Goal: Information Seeking & Learning: Check status

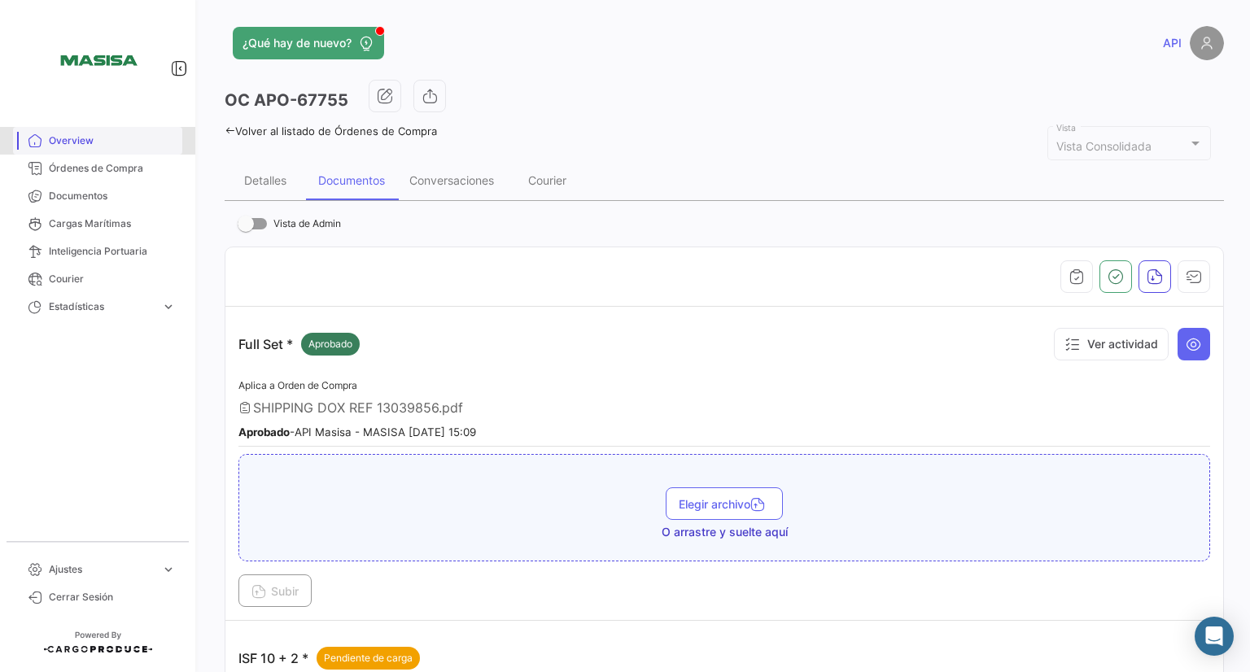
click at [84, 135] on span "Overview" at bounding box center [112, 140] width 127 height 15
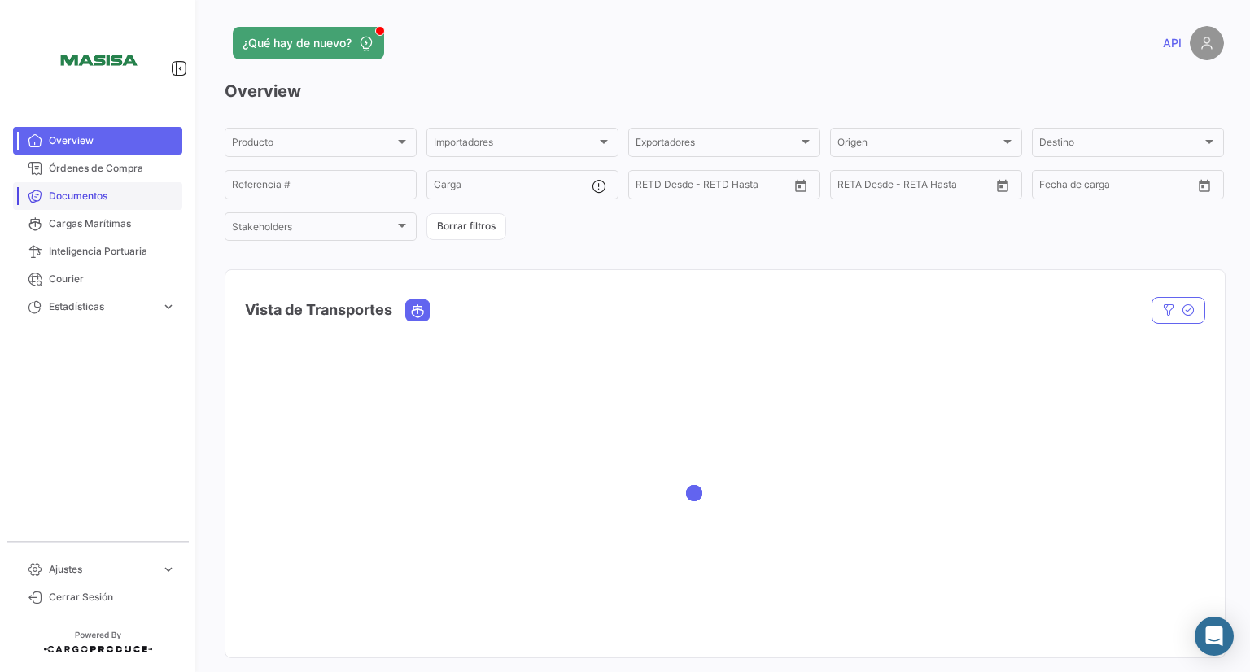
click at [89, 190] on span "Documentos" at bounding box center [112, 196] width 127 height 15
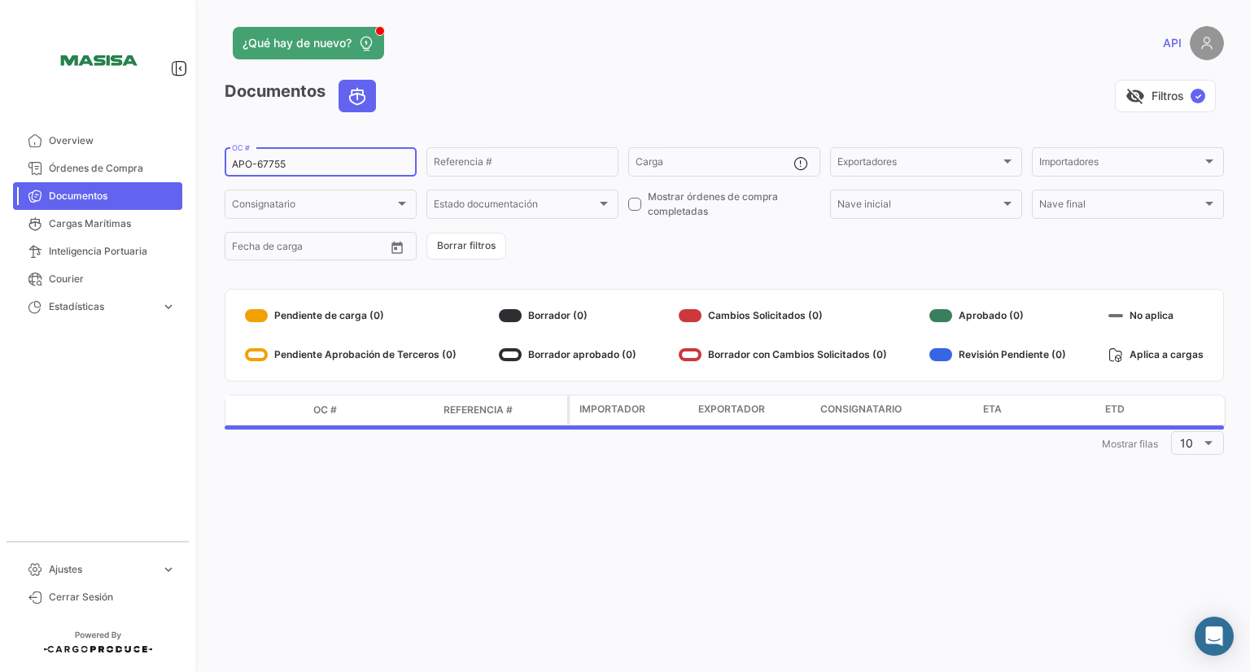
click at [303, 163] on input "APO-67755" at bounding box center [320, 164] width 177 height 11
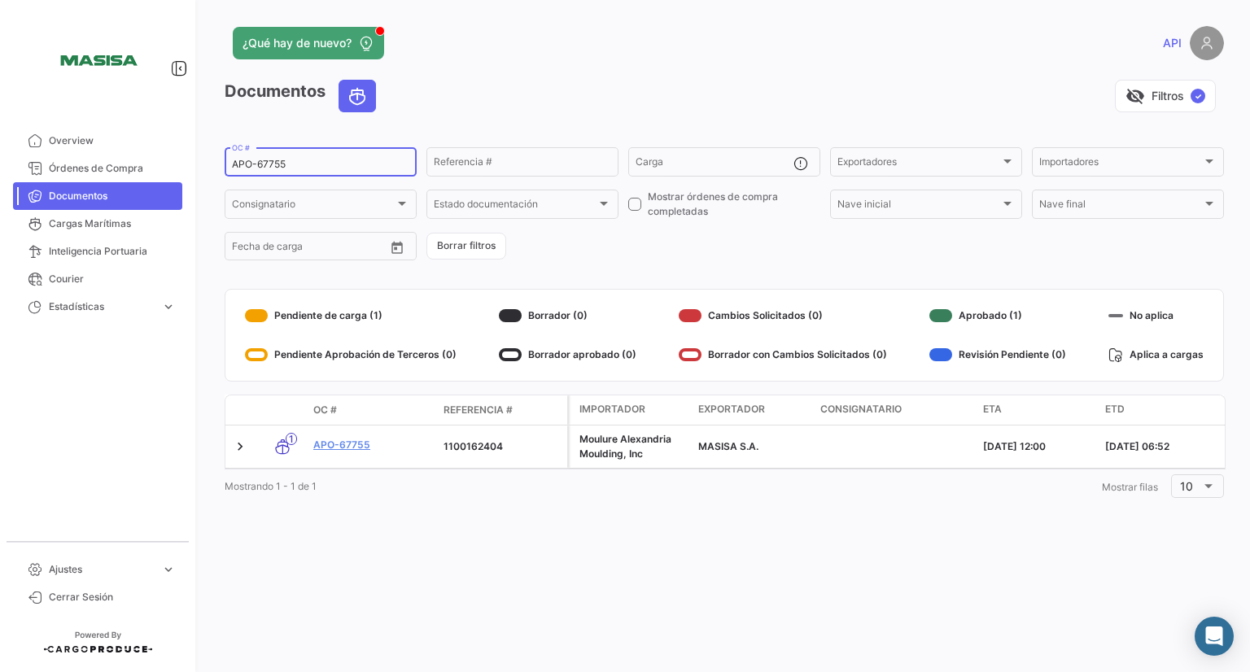
drag, startPoint x: 292, startPoint y: 160, endPoint x: 208, endPoint y: 164, distance: 84.7
click at [208, 164] on div "¿Qué hay de nuevo? API Documentos visibility_off Filtros ✓ APO-67755 OC # Refer…" at bounding box center [725, 336] width 1052 height 672
click at [291, 152] on div "APO-67755 OC #" at bounding box center [320, 161] width 177 height 32
click at [300, 160] on input "APO-67755" at bounding box center [320, 164] width 177 height 11
type input "A"
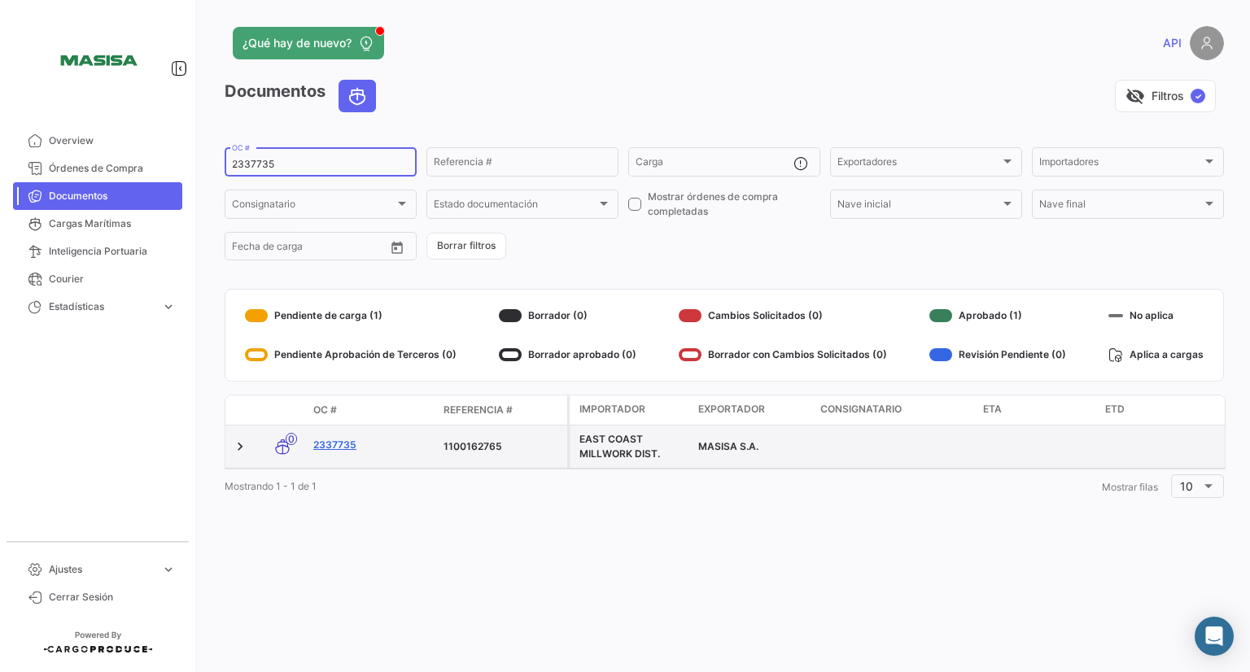
type input "2337735"
click at [341, 445] on link "2337735" at bounding box center [371, 445] width 117 height 15
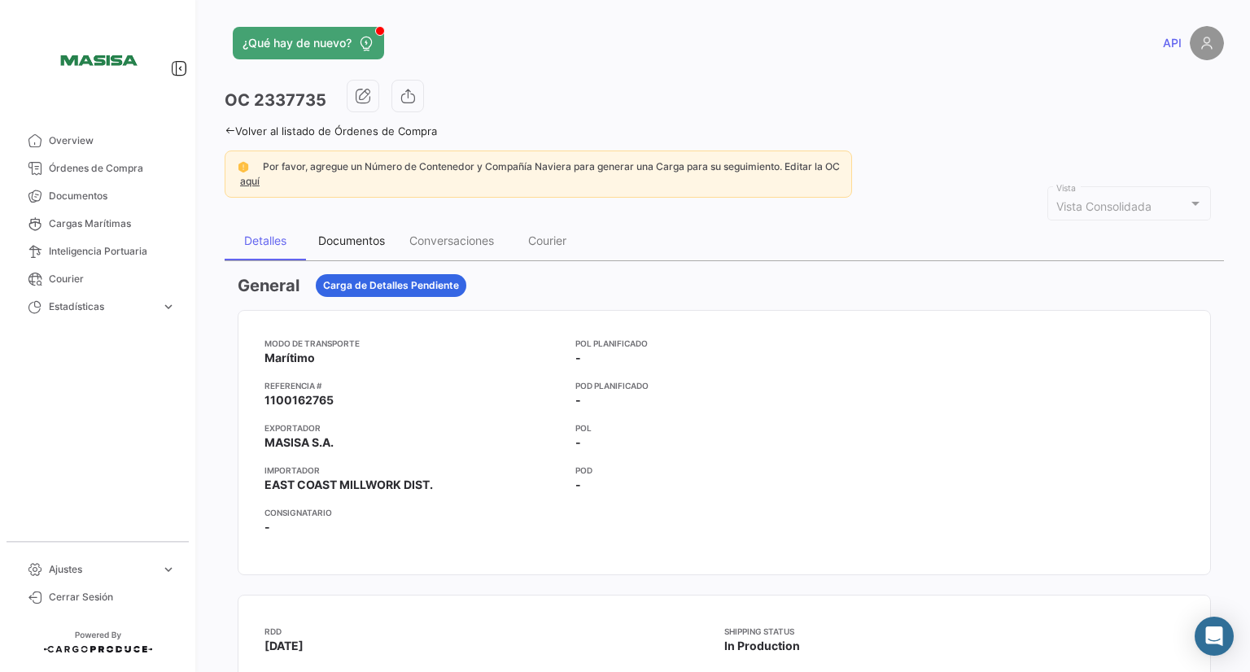
click at [347, 234] on div "Documentos" at bounding box center [351, 241] width 67 height 14
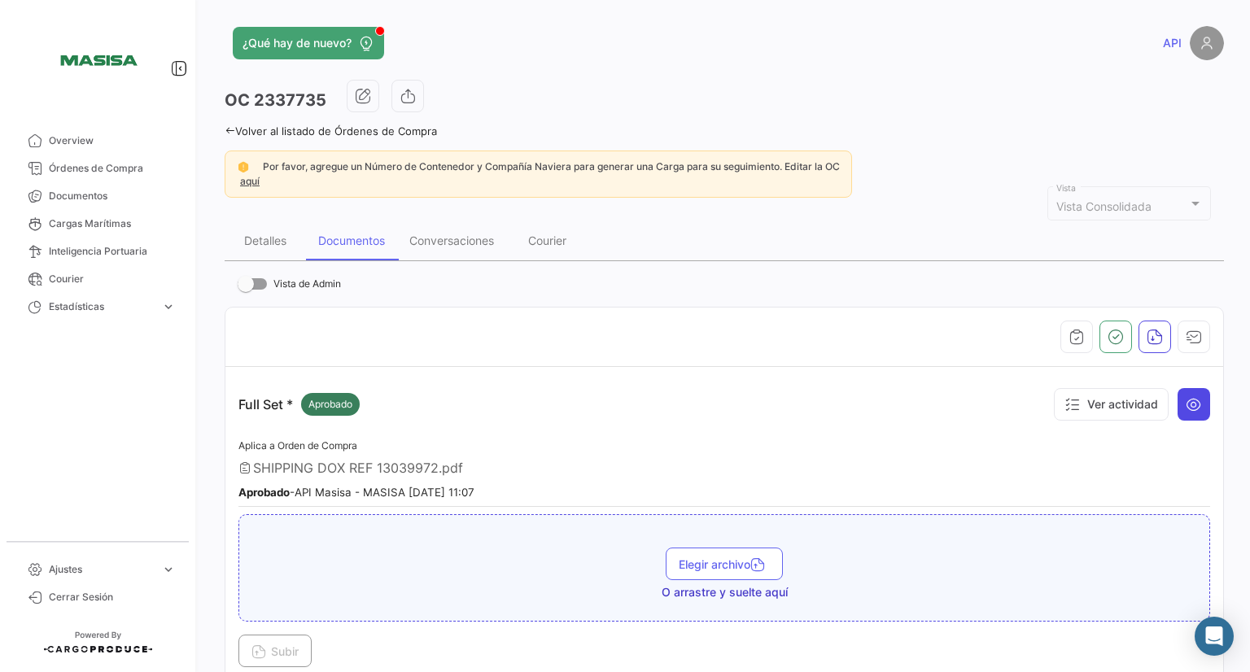
click at [1188, 407] on icon at bounding box center [1194, 404] width 16 height 16
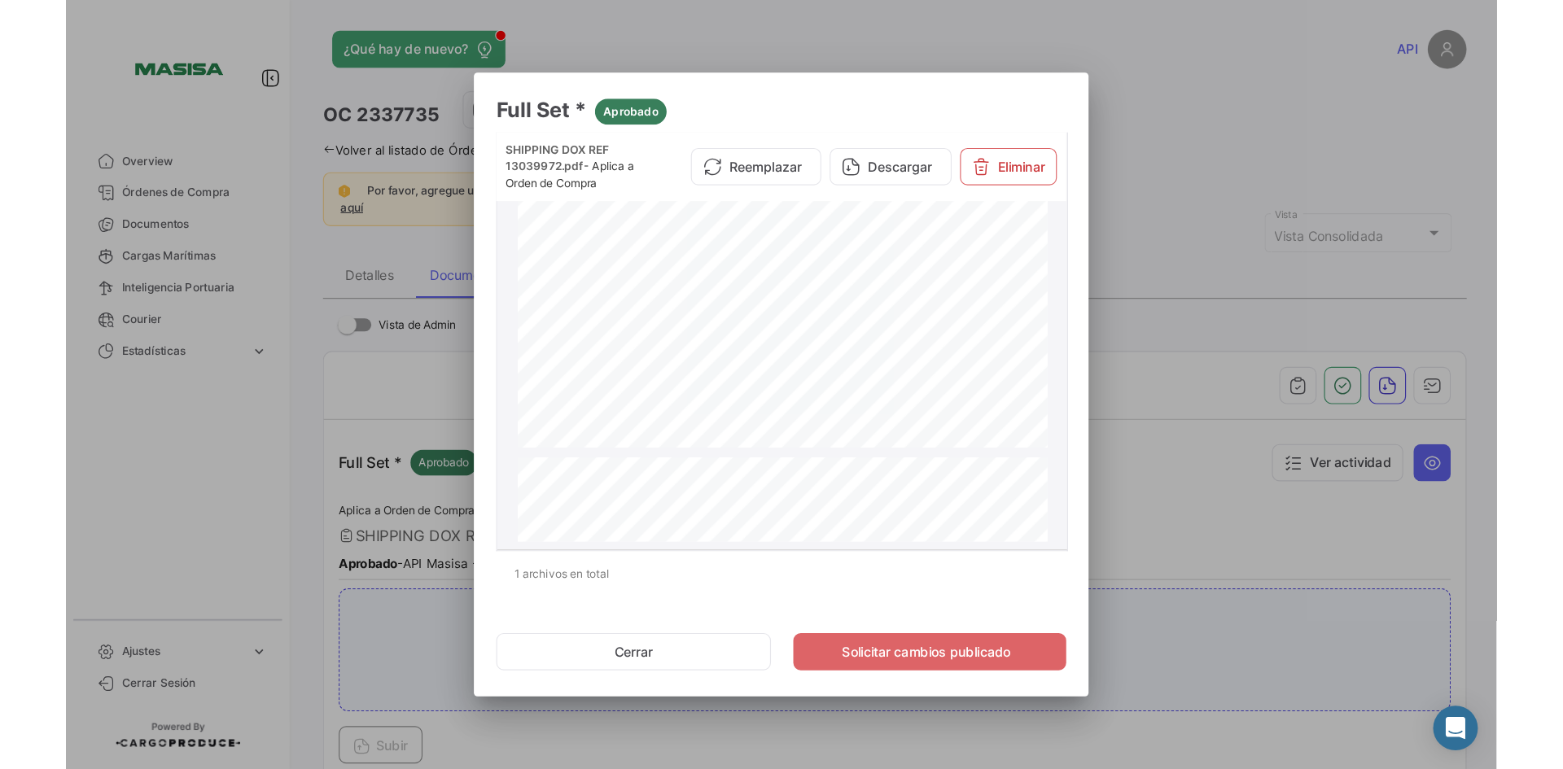
scroll to position [3417, 0]
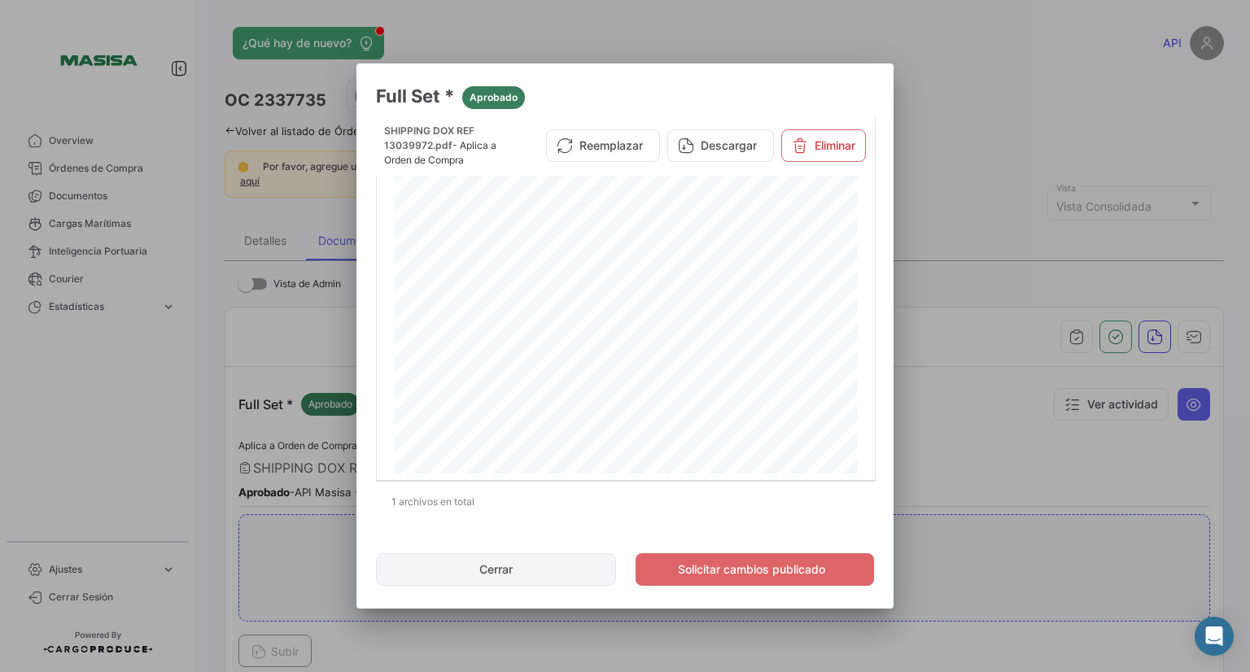
click at [486, 574] on button "Cerrar" at bounding box center [496, 570] width 240 height 33
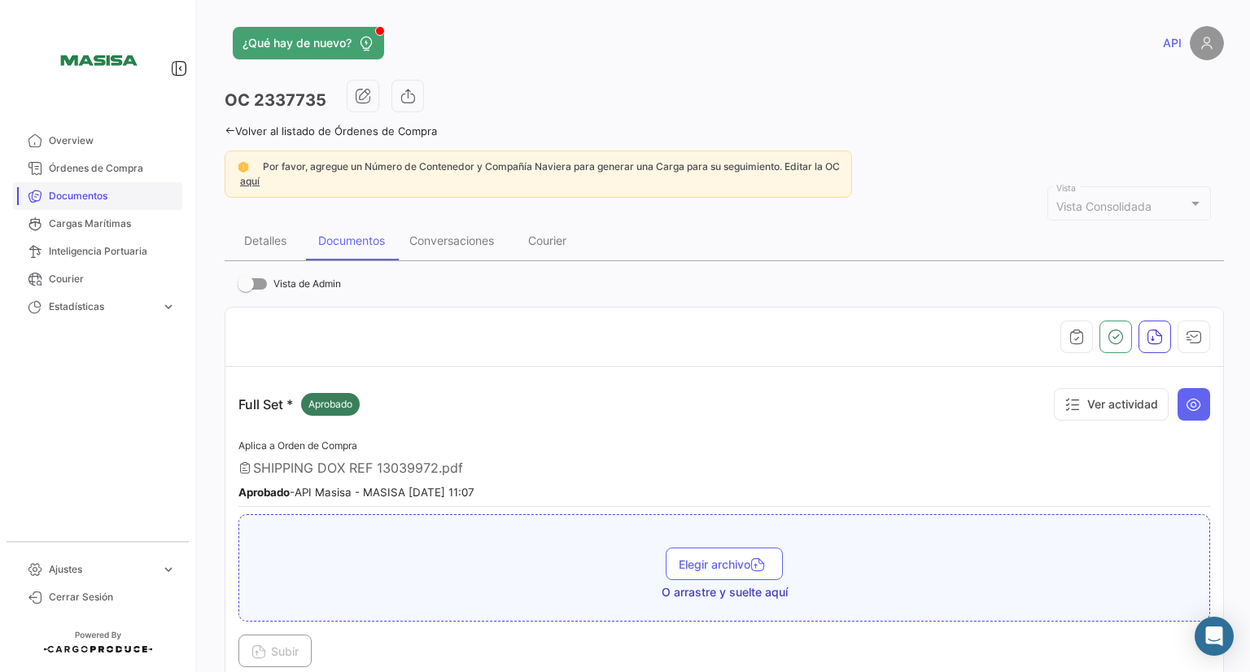
click at [107, 199] on span "Documentos" at bounding box center [112, 196] width 127 height 15
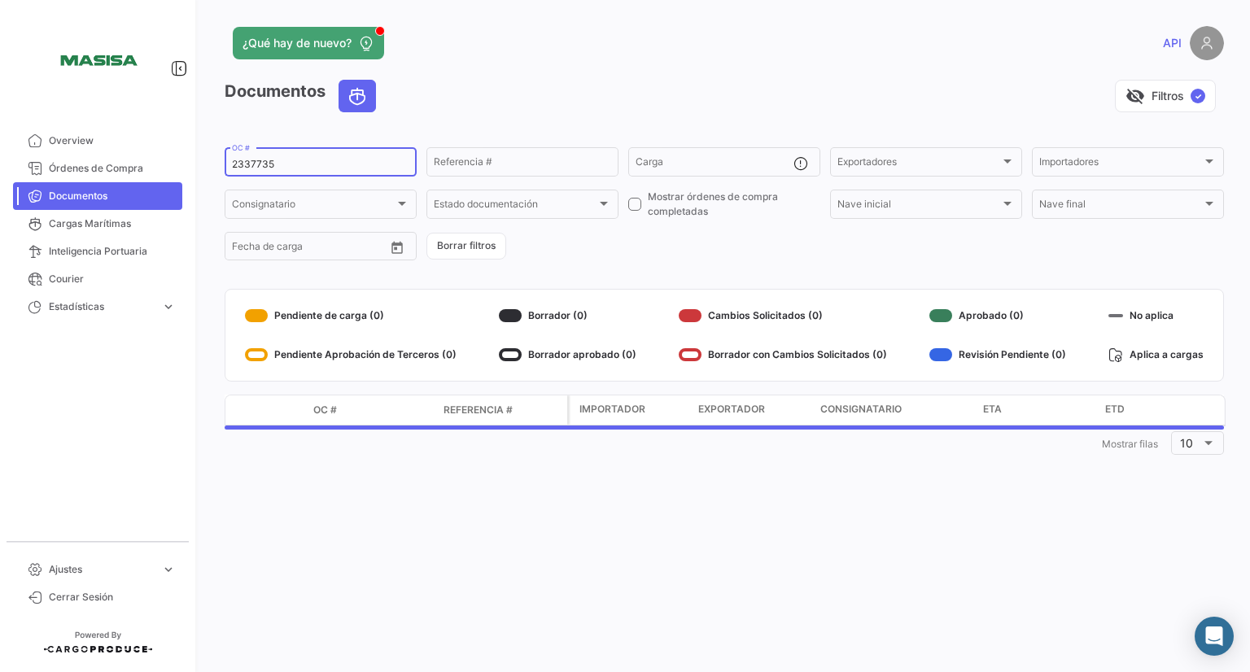
click at [290, 160] on input "2337735" at bounding box center [320, 164] width 177 height 11
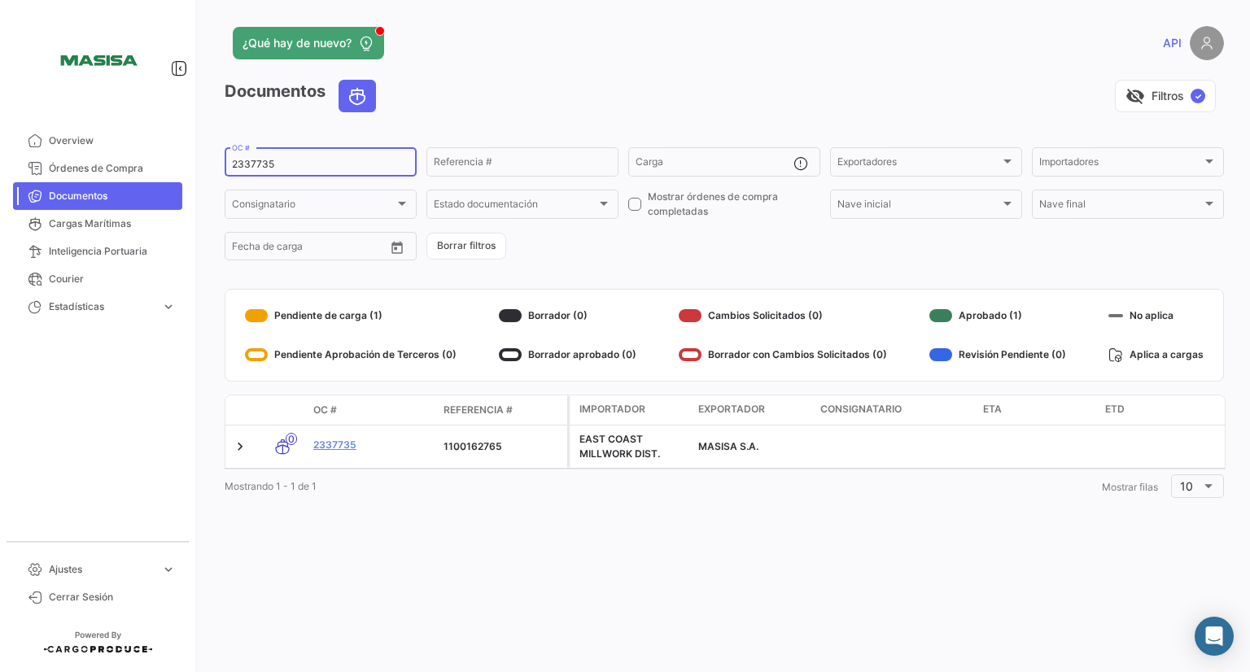
drag, startPoint x: 290, startPoint y: 160, endPoint x: 212, endPoint y: 157, distance: 78.2
click at [212, 157] on div "¿Qué hay de nuevo? API Documentos visibility_off Filtros ✓ 2337735 OC # Referen…" at bounding box center [725, 336] width 1052 height 672
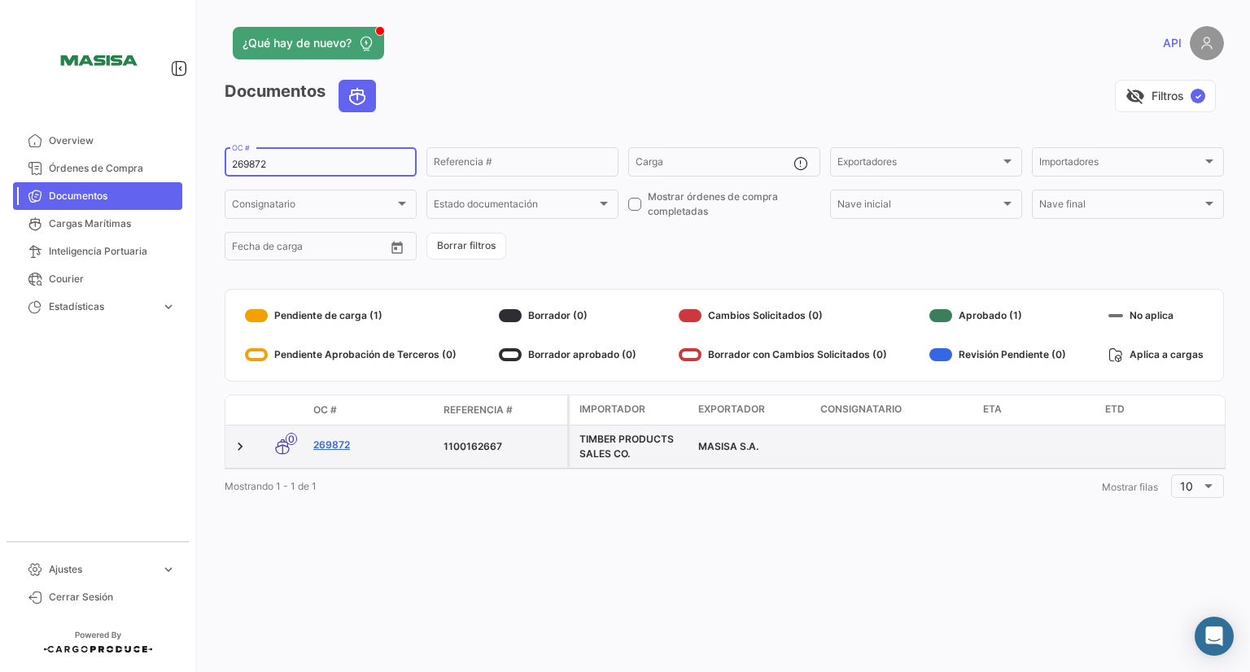
type input "269872"
click at [329, 448] on link "269872" at bounding box center [371, 445] width 117 height 15
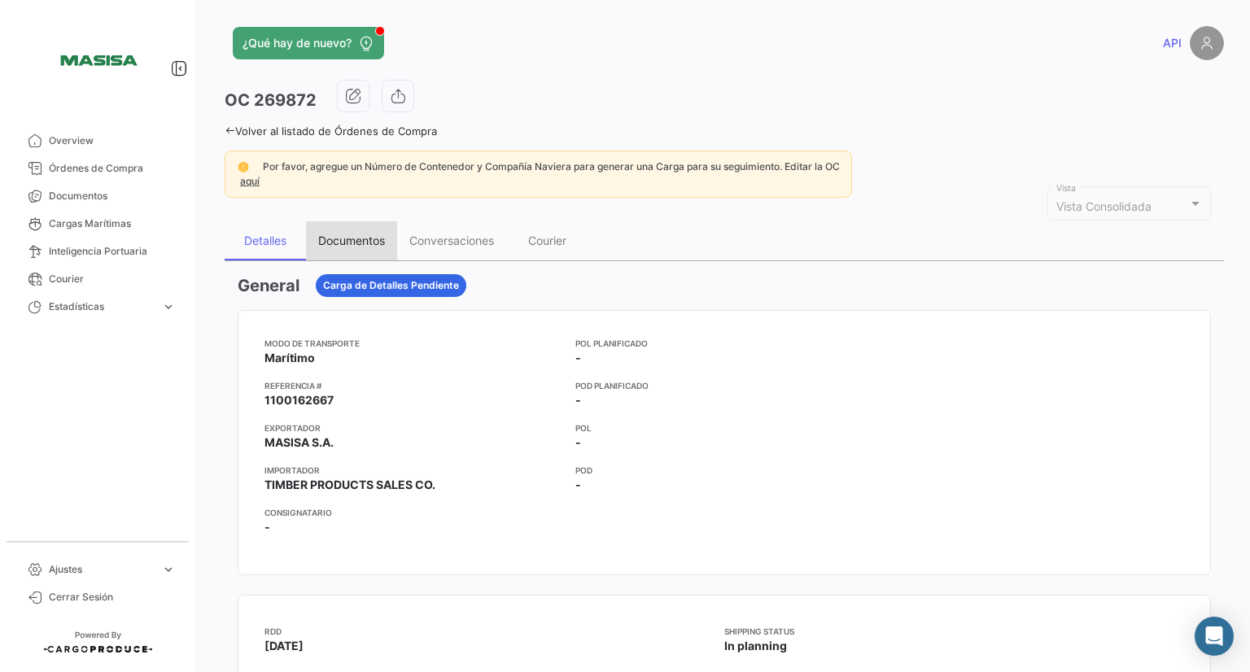
click at [361, 244] on div "Documentos" at bounding box center [351, 241] width 67 height 14
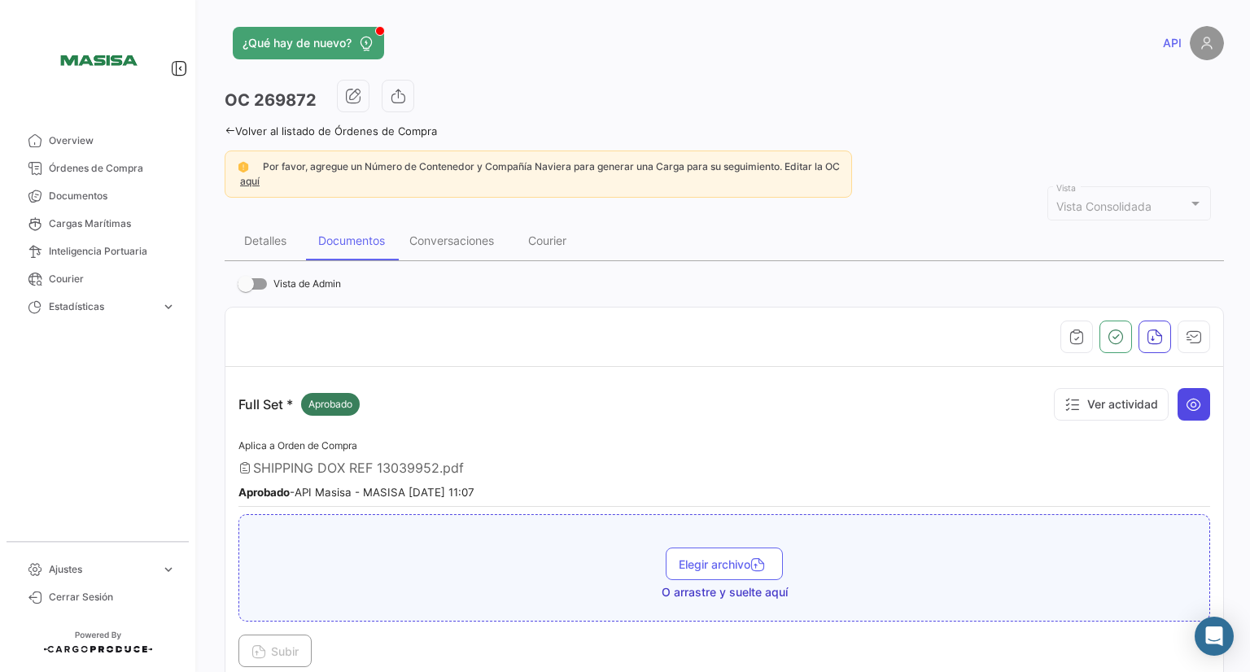
click at [1186, 402] on icon at bounding box center [1194, 404] width 16 height 16
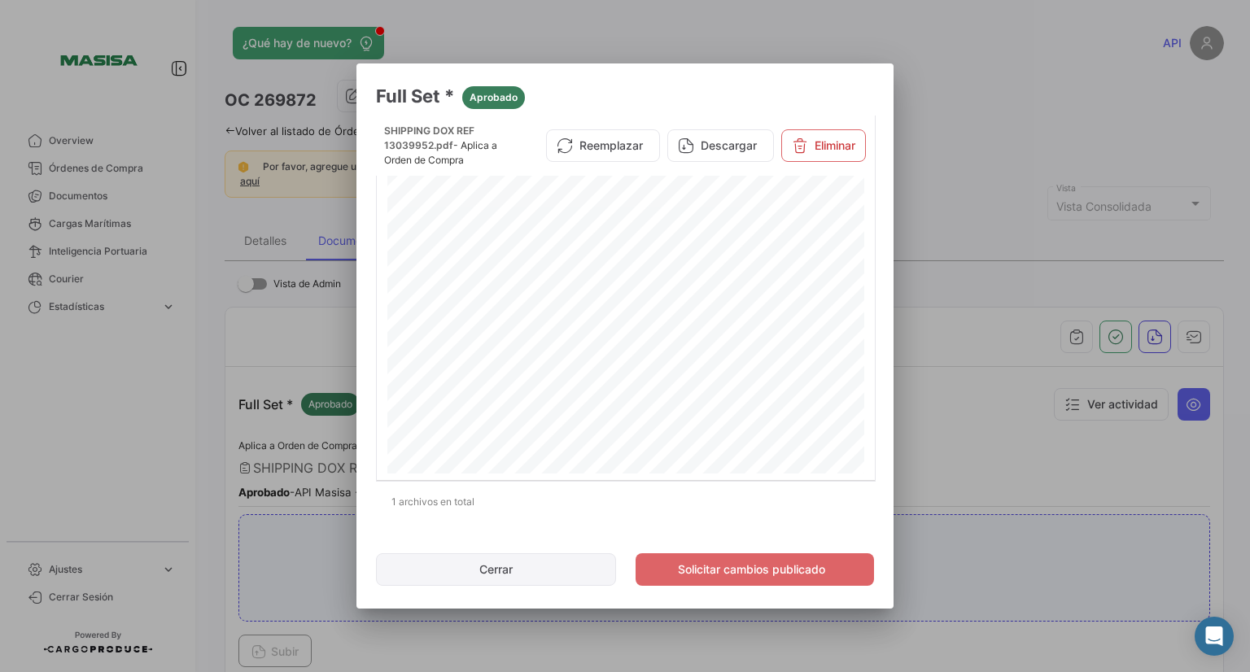
click at [541, 566] on button "Cerrar" at bounding box center [496, 570] width 240 height 33
